Goal: Transaction & Acquisition: Subscribe to service/newsletter

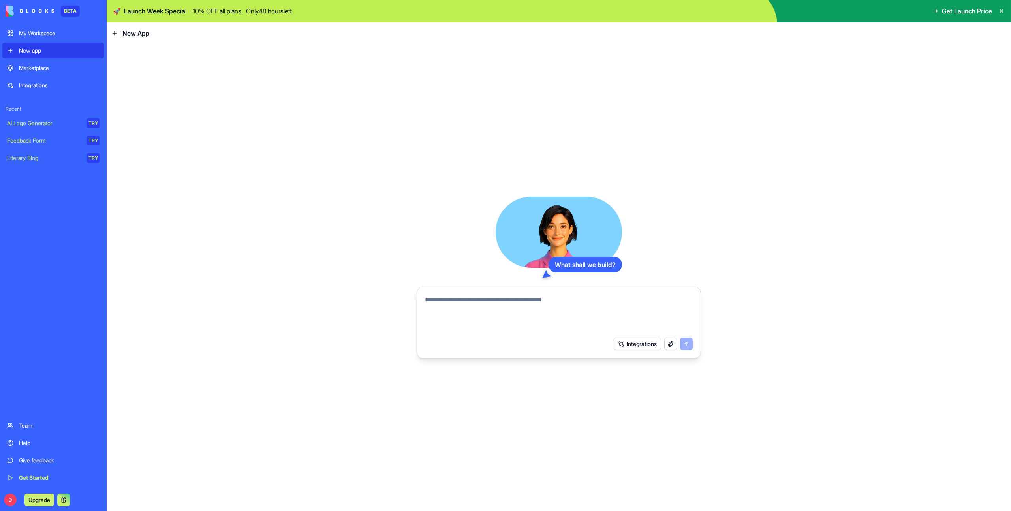
click at [762, 4] on img at bounding box center [559, 11] width 904 height 22
click at [764, 8] on img at bounding box center [559, 11] width 904 height 22
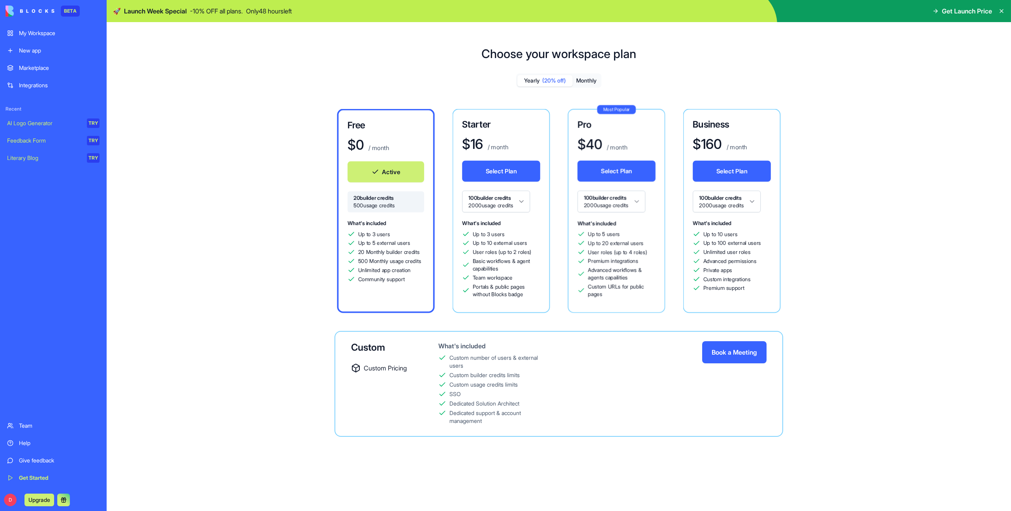
click at [953, 11] on span "Get Launch Price" at bounding box center [967, 10] width 50 height 9
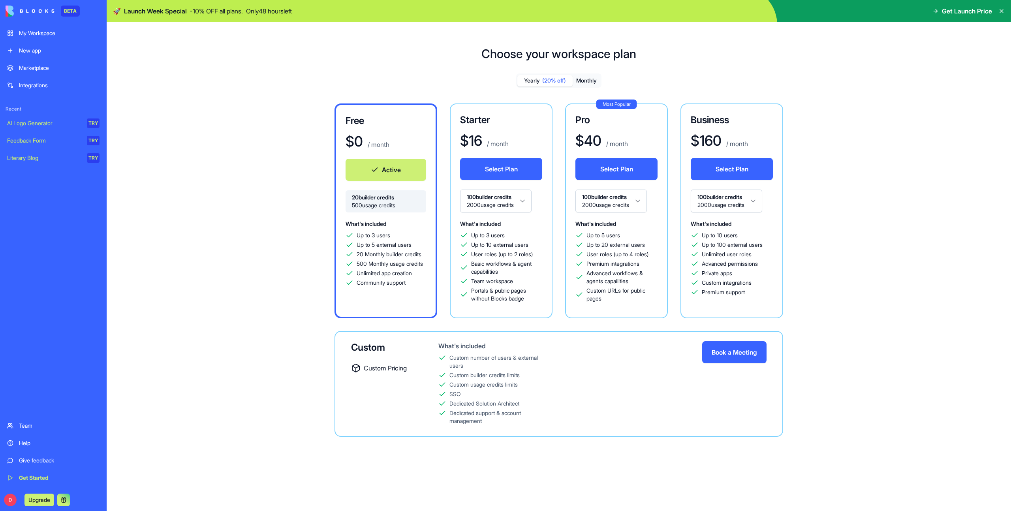
click at [802, 17] on img at bounding box center [559, 11] width 904 height 22
click at [646, 19] on img at bounding box center [559, 11] width 904 height 22
click at [549, 12] on img at bounding box center [559, 11] width 904 height 22
drag, startPoint x: 516, startPoint y: 9, endPoint x: 428, endPoint y: 13, distance: 88.2
click at [516, 9] on img at bounding box center [559, 11] width 904 height 22
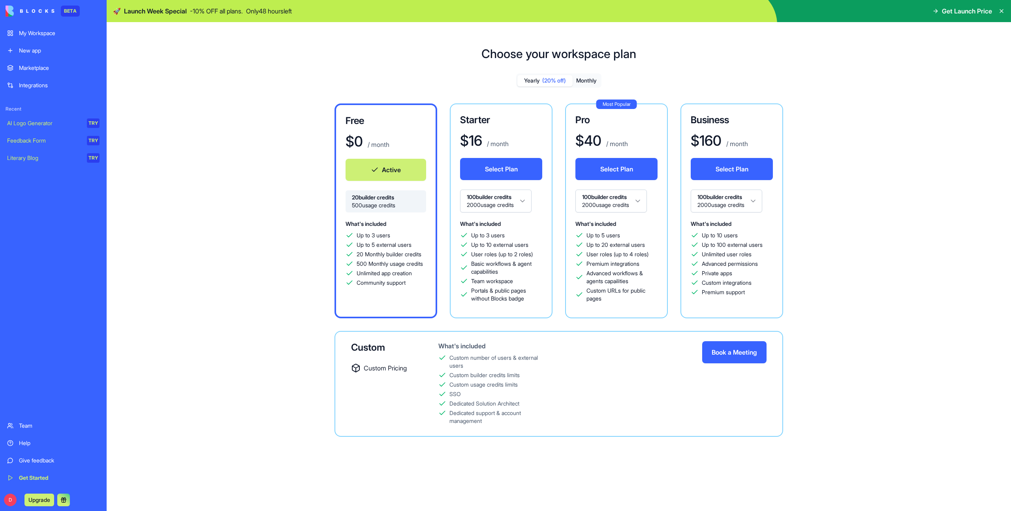
click at [283, 15] on p "Only 48 hours left" at bounding box center [269, 10] width 46 height 9
drag, startPoint x: 272, startPoint y: 14, endPoint x: 186, endPoint y: 17, distance: 86.9
click at [267, 15] on p "Only 48 hours left" at bounding box center [269, 10] width 46 height 9
click at [120, 11] on div "🚀 Launch Week Special - 10 % OFF all plans. Only 48 hours left" at bounding box center [202, 10] width 179 height 9
click at [122, 8] on div "🚀 Launch Week Special - 10 % OFF all plans. Only 48 hours left" at bounding box center [202, 10] width 179 height 9
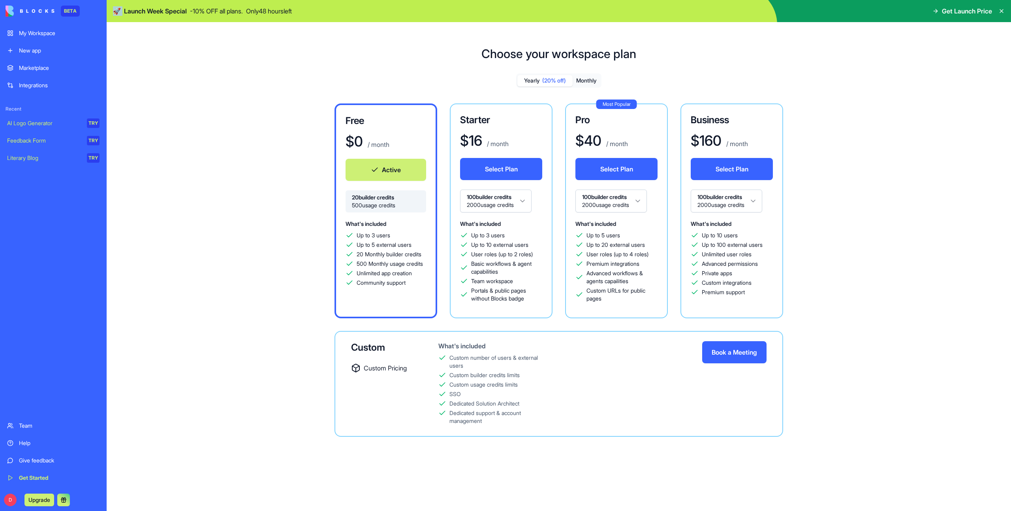
click at [673, 4] on img at bounding box center [559, 11] width 904 height 22
click at [792, 7] on img at bounding box center [559, 11] width 904 height 22
drag, startPoint x: 845, startPoint y: 8, endPoint x: 944, endPoint y: 11, distance: 99.5
click at [846, 8] on img at bounding box center [559, 11] width 904 height 22
click at [932, 11] on icon at bounding box center [935, 11] width 6 height 6
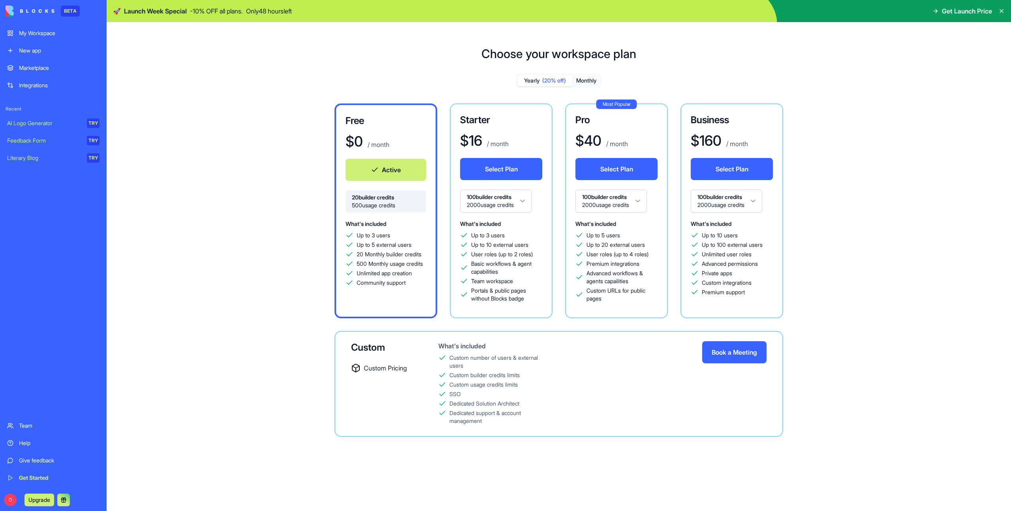
click at [944, 11] on span "Get Launch Price" at bounding box center [967, 10] width 50 height 9
click at [966, 11] on span "Get Launch Price" at bounding box center [967, 10] width 50 height 9
drag, startPoint x: 982, startPoint y: 12, endPoint x: 989, endPoint y: 12, distance: 7.1
click at [982, 12] on span "Get Launch Price" at bounding box center [967, 10] width 50 height 9
click at [1001, 12] on icon at bounding box center [1001, 11] width 6 height 6
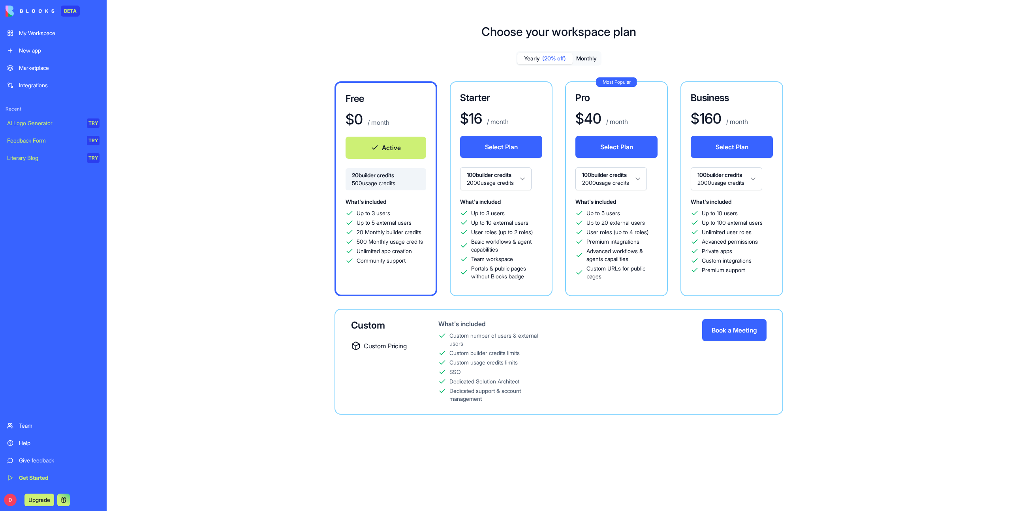
click at [935, 41] on div "Choose your workspace plan Yearly (20% off) Monthly Free $ 0 / month Active 20 …" at bounding box center [559, 226] width 904 height 428
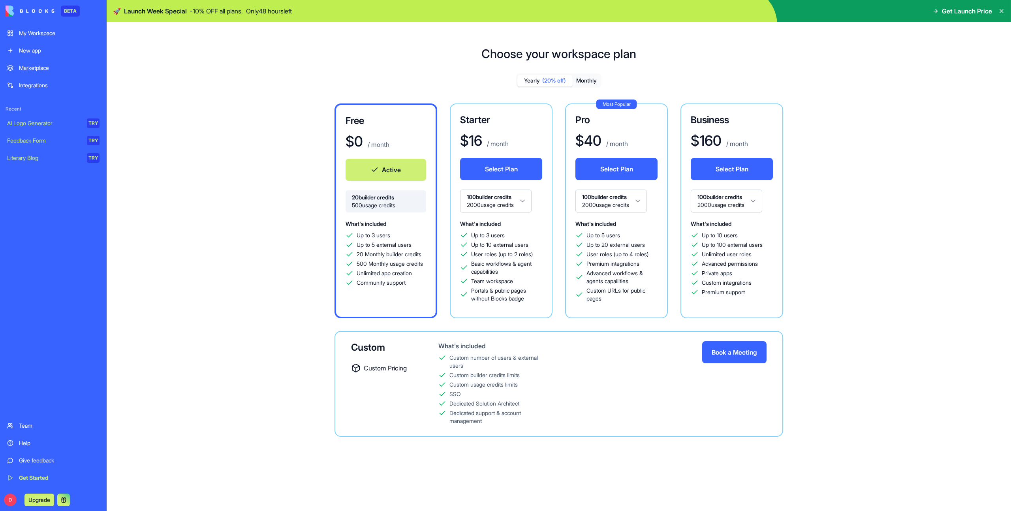
drag, startPoint x: 801, startPoint y: 12, endPoint x: 792, endPoint y: 10, distance: 9.0
click at [801, 12] on img at bounding box center [559, 11] width 904 height 22
click at [216, 8] on p "- 10 % OFF all plans." at bounding box center [216, 10] width 53 height 9
click at [152, 12] on span "Launch Week Special" at bounding box center [155, 10] width 63 height 9
click at [146, 15] on span "Launch Week Special" at bounding box center [155, 10] width 63 height 9
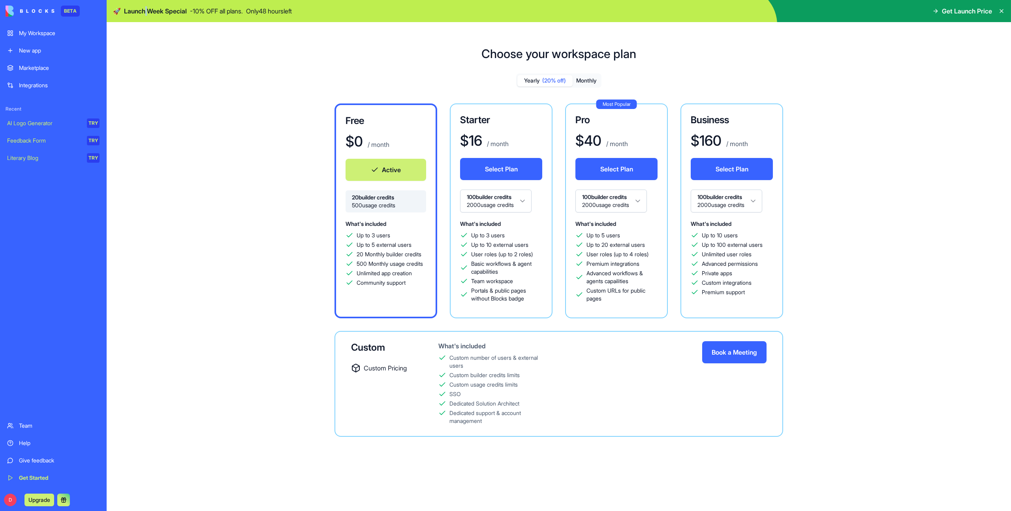
click at [60, 38] on link "My Workspace" at bounding box center [53, 33] width 102 height 16
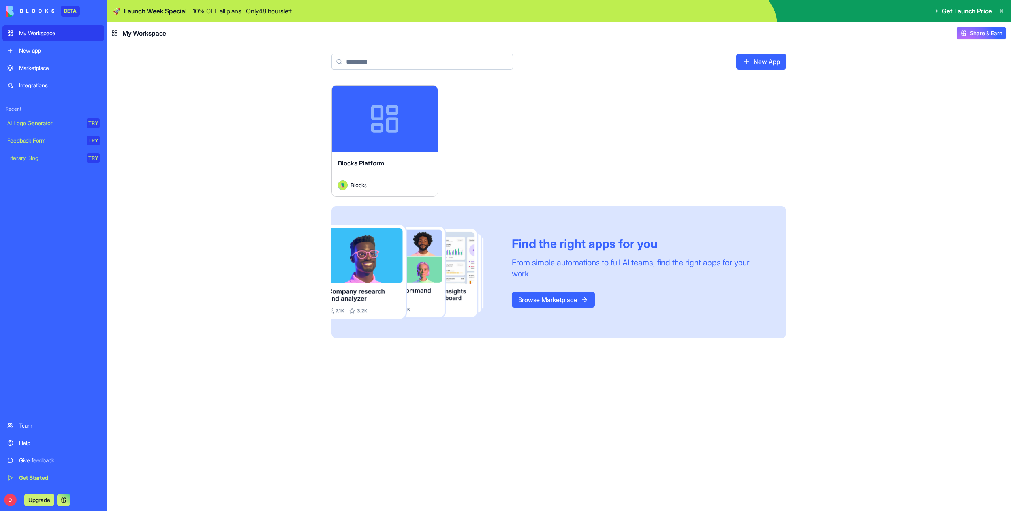
click at [292, 11] on p "Only 48 hours left" at bounding box center [269, 10] width 46 height 9
drag, startPoint x: 462, startPoint y: 27, endPoint x: 472, endPoint y: 30, distance: 11.0
click at [462, 27] on header "My Workspace Share & Earn" at bounding box center [559, 33] width 904 height 22
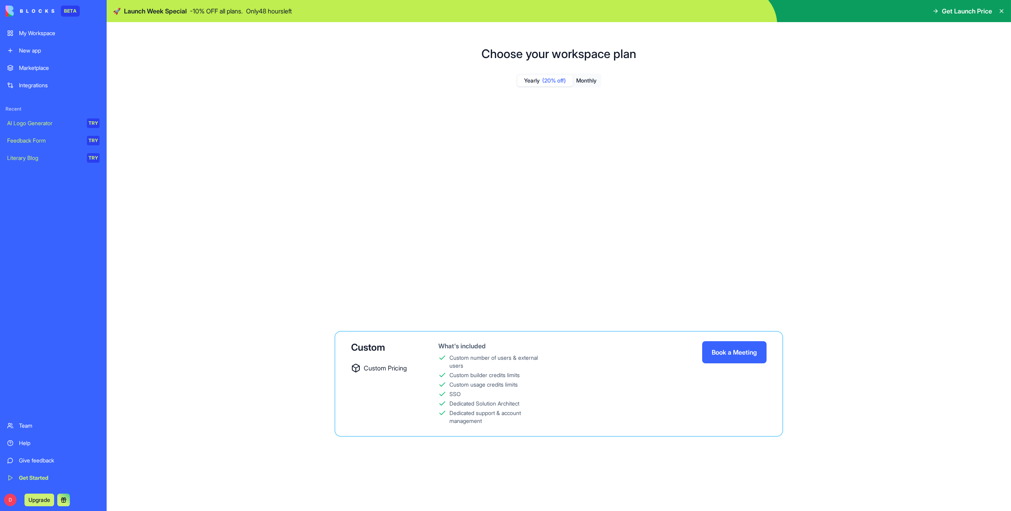
click at [620, 51] on h1 "Choose your workspace plan" at bounding box center [558, 54] width 155 height 14
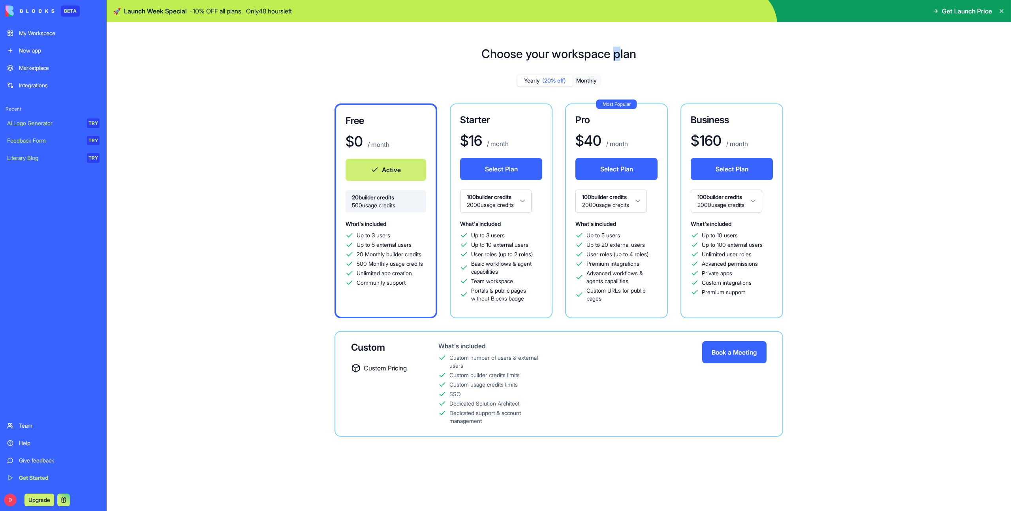
click at [689, 9] on img at bounding box center [559, 11] width 904 height 22
drag, startPoint x: 192, startPoint y: 17, endPoint x: 168, endPoint y: 18, distance: 24.1
click at [192, 17] on img at bounding box center [559, 11] width 904 height 22
click at [54, 31] on div "My Workspace" at bounding box center [59, 33] width 81 height 8
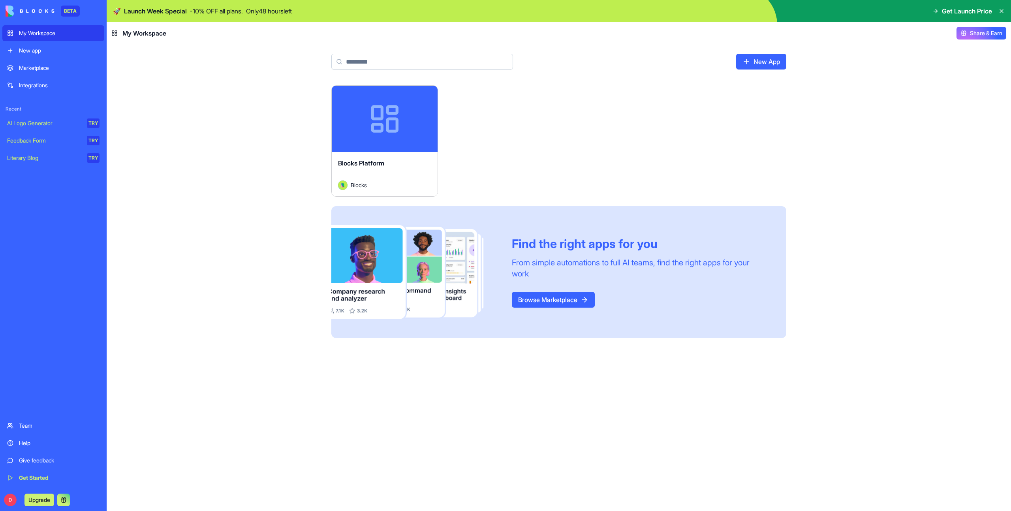
click at [146, 4] on img at bounding box center [559, 11] width 904 height 22
click at [146, 11] on span "Launch Week Special" at bounding box center [155, 10] width 63 height 9
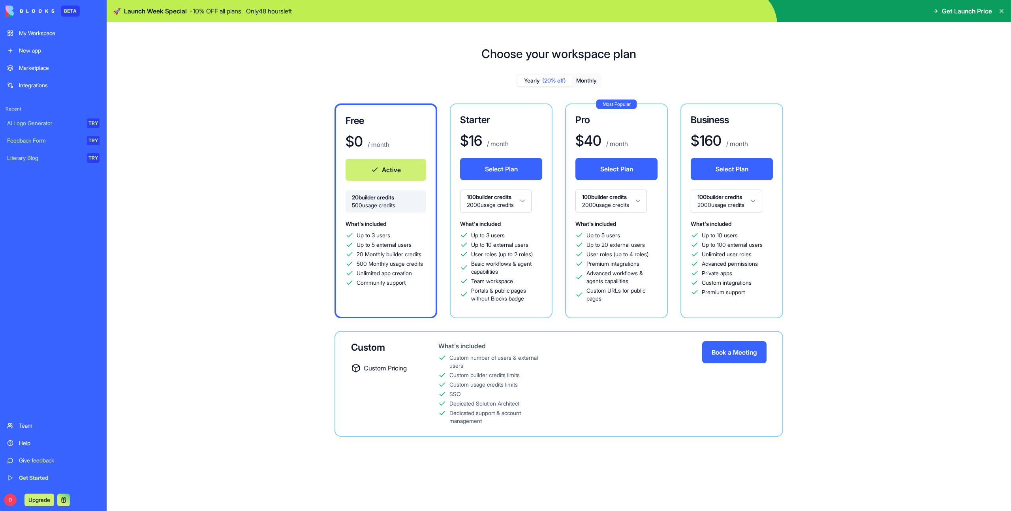
click at [37, 31] on div "My Workspace" at bounding box center [59, 33] width 81 height 8
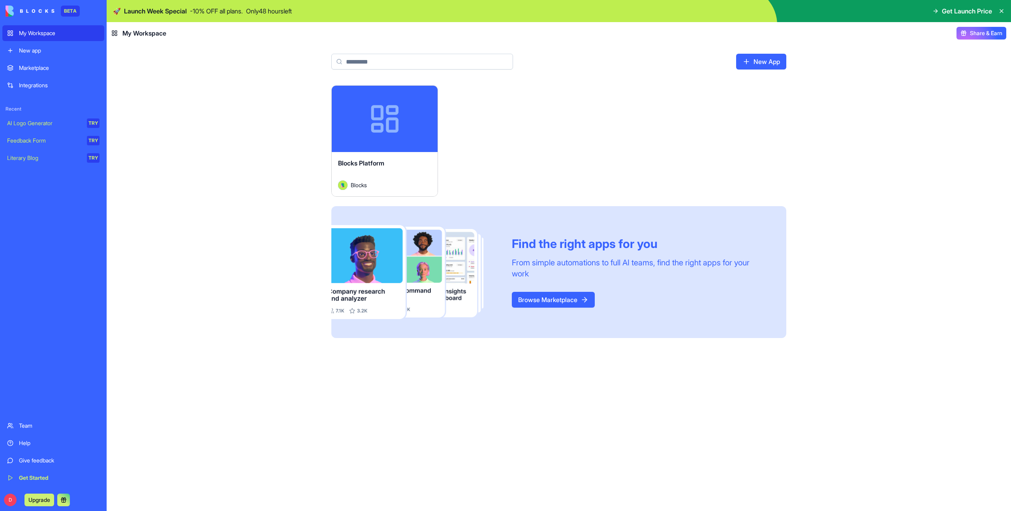
click at [716, 13] on img at bounding box center [559, 11] width 904 height 22
drag, startPoint x: 877, startPoint y: 12, endPoint x: 890, endPoint y: 13, distance: 13.1
click at [877, 13] on img at bounding box center [559, 11] width 904 height 22
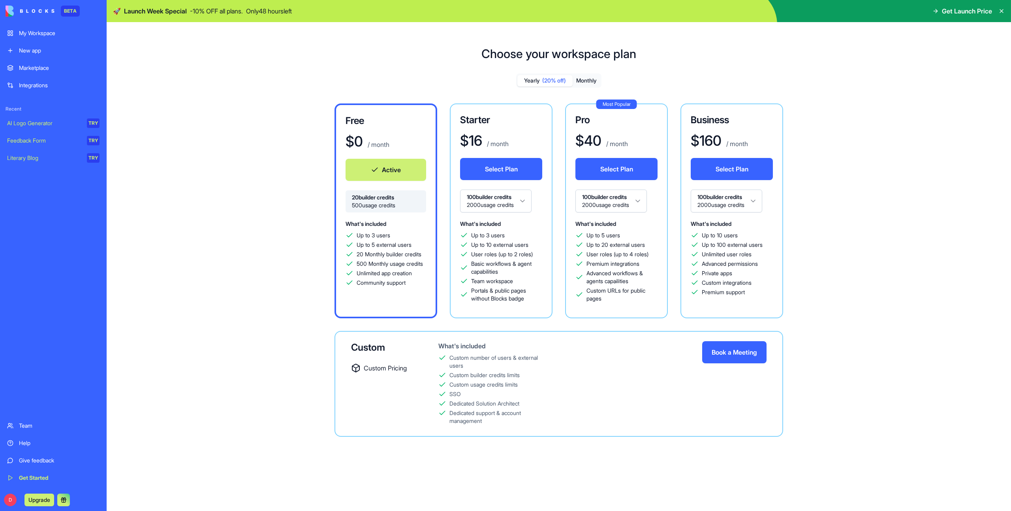
click at [68, 40] on link "My Workspace" at bounding box center [53, 33] width 102 height 16
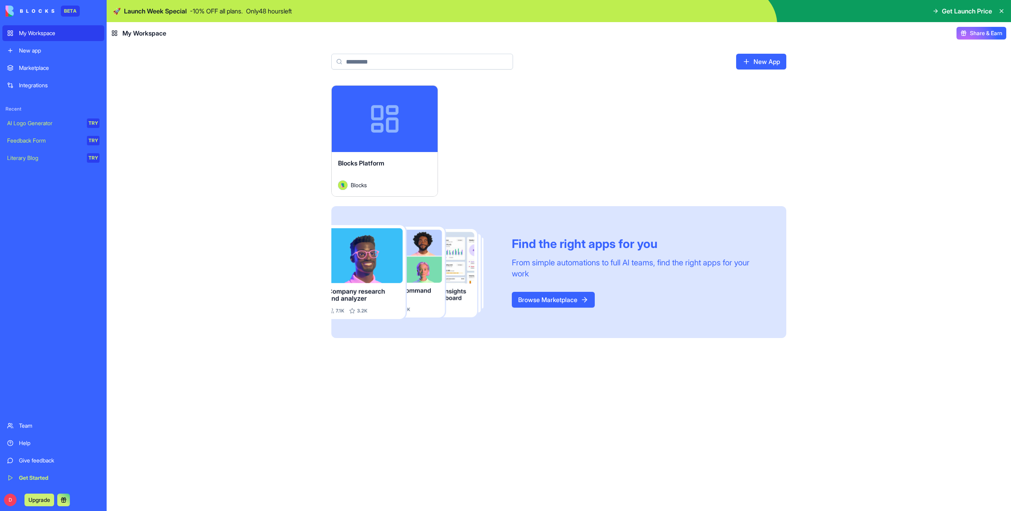
click at [183, 17] on img at bounding box center [559, 11] width 904 height 22
